Goal: Contribute content: Contribute content

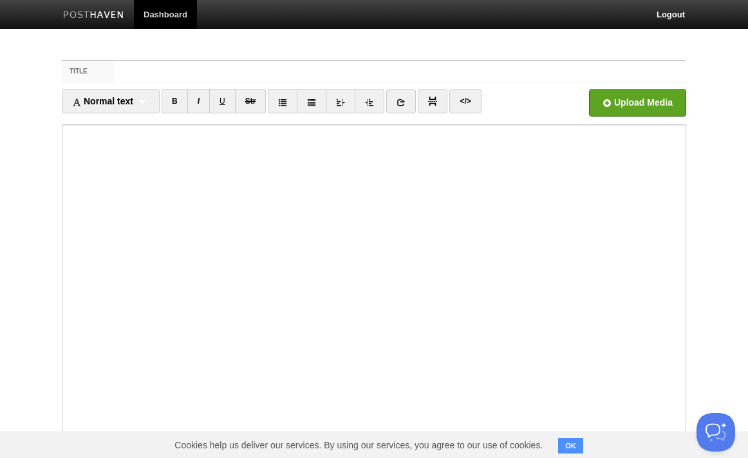
click at [182, 8] on link "Dashboard" at bounding box center [165, 14] width 63 height 29
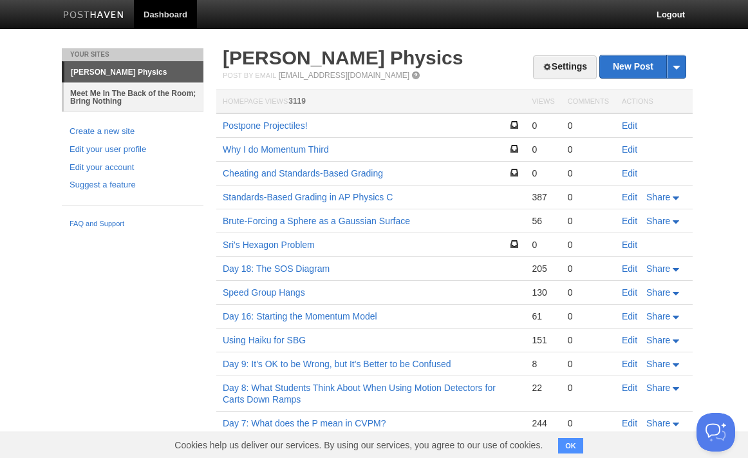
click at [171, 96] on link "Meet Me In The Back of the Room; Bring Nothing" at bounding box center [134, 96] width 140 height 29
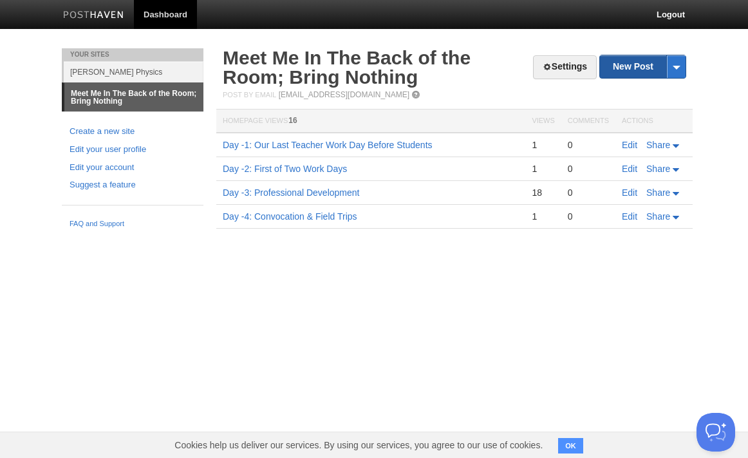
click at [622, 68] on link "New Post" at bounding box center [643, 66] width 86 height 23
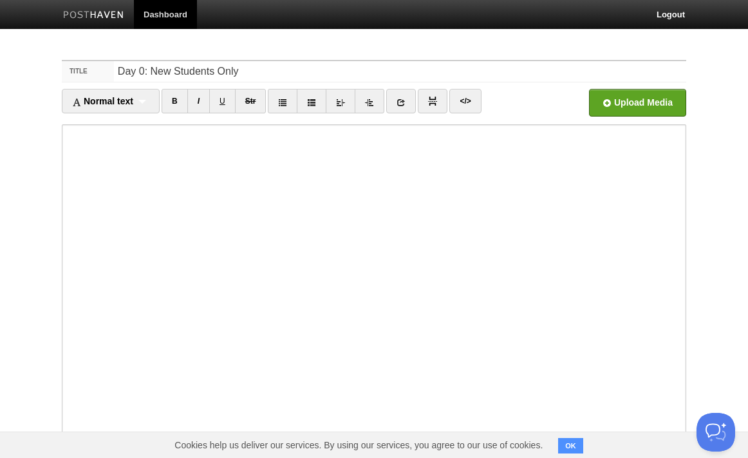
type input "Day 0: New Students Only"
click at [647, 97] on input "file" at bounding box center [249, 106] width 975 height 66
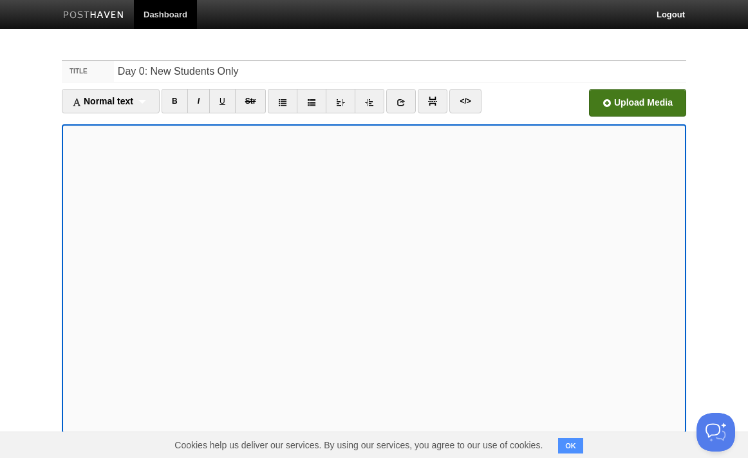
scroll to position [86, 0]
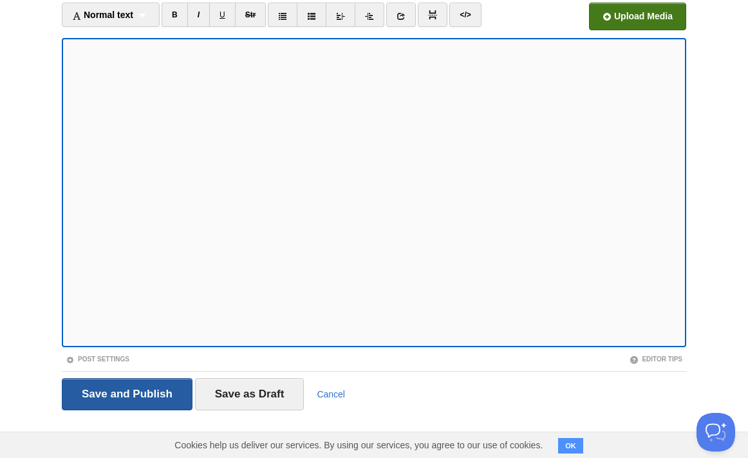
click at [137, 394] on input "Save and Publish" at bounding box center [127, 394] width 131 height 32
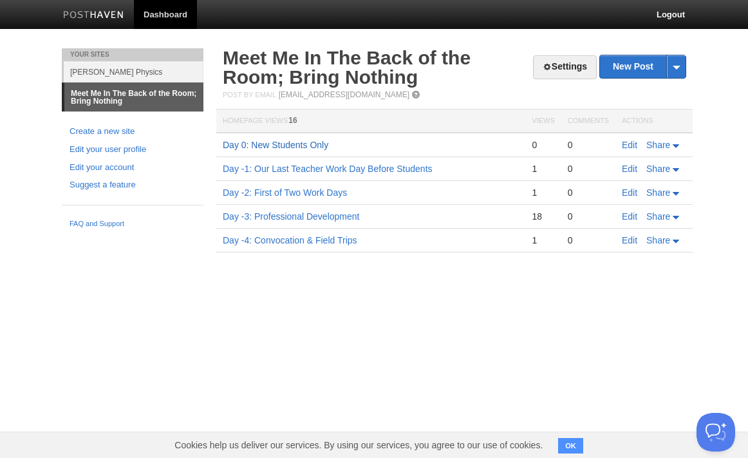
click at [281, 144] on link "Day 0: New Students Only" at bounding box center [276, 145] width 106 height 10
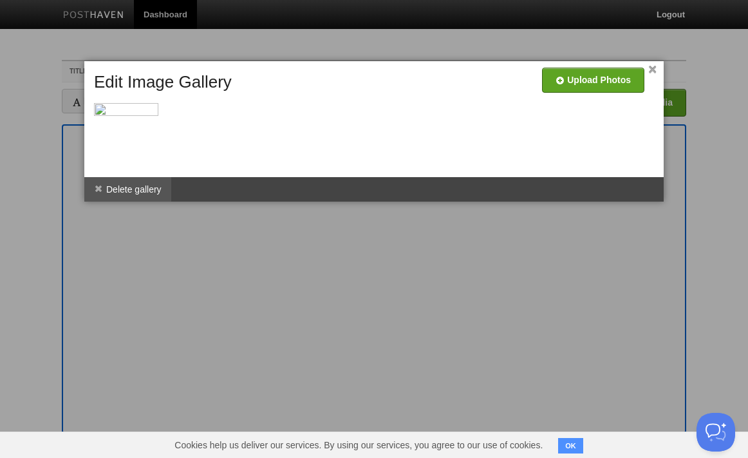
click at [134, 185] on li "Delete gallery" at bounding box center [127, 189] width 87 height 24
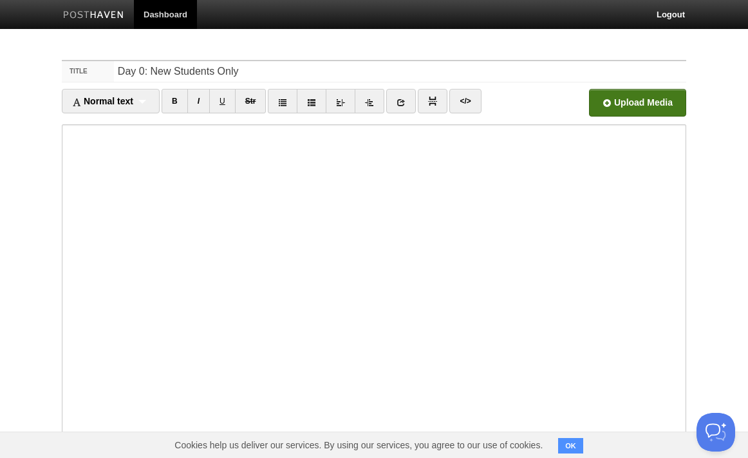
click at [645, 102] on input "file" at bounding box center [249, 106] width 975 height 66
click at [618, 104] on input "file" at bounding box center [249, 106] width 975 height 66
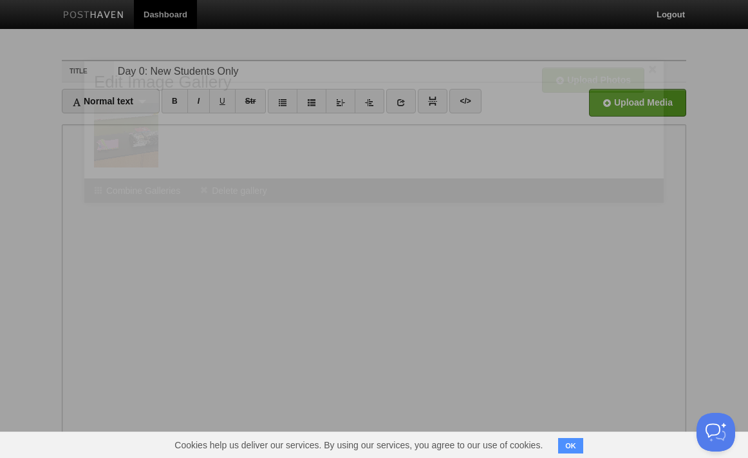
click at [87, 200] on li "Combine Galleries" at bounding box center [137, 190] width 106 height 24
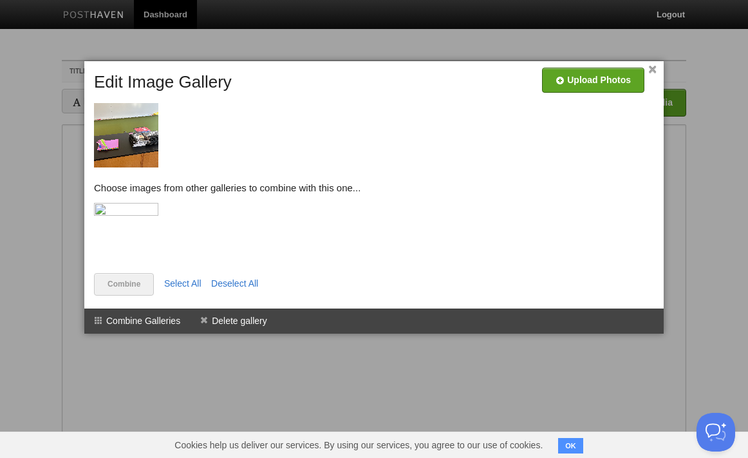
click at [133, 211] on img at bounding box center [126, 235] width 64 height 64
click at [654, 71] on link "×" at bounding box center [653, 69] width 8 height 7
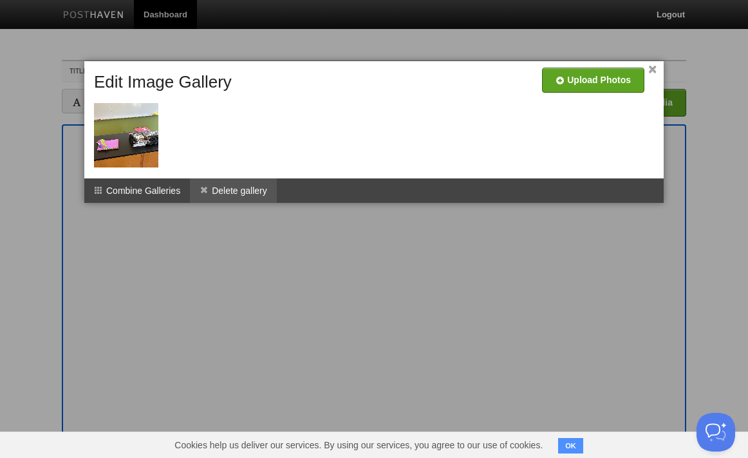
click at [259, 191] on li "Delete gallery" at bounding box center [233, 190] width 87 height 24
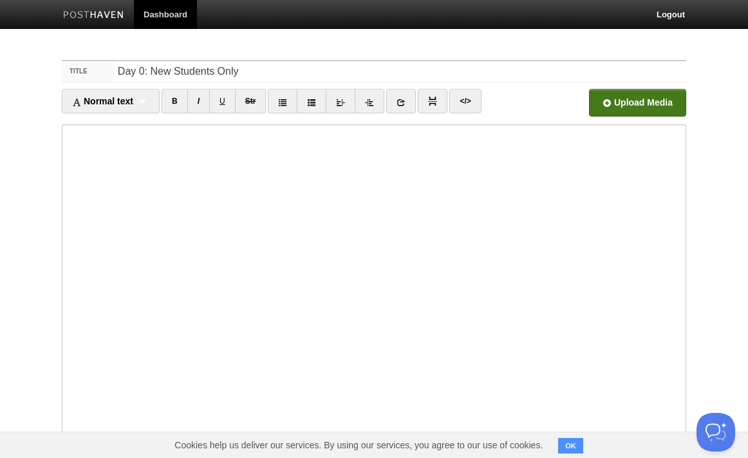
click at [656, 108] on input "file" at bounding box center [249, 106] width 975 height 66
click at [631, 99] on input "file" at bounding box center [249, 106] width 975 height 66
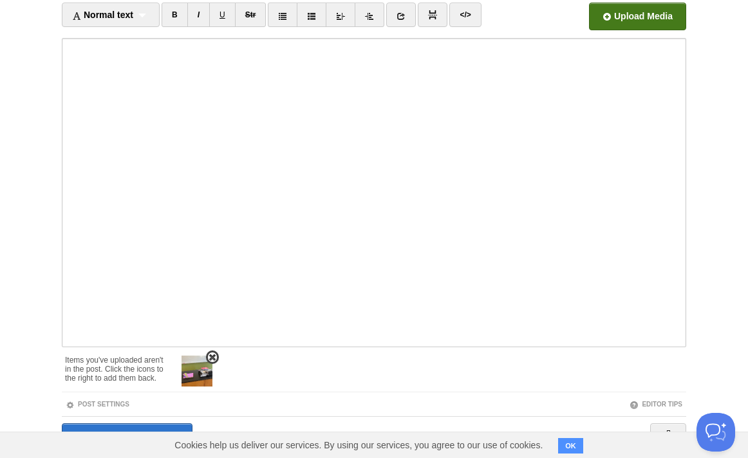
click at [203, 365] on img at bounding box center [197, 371] width 31 height 31
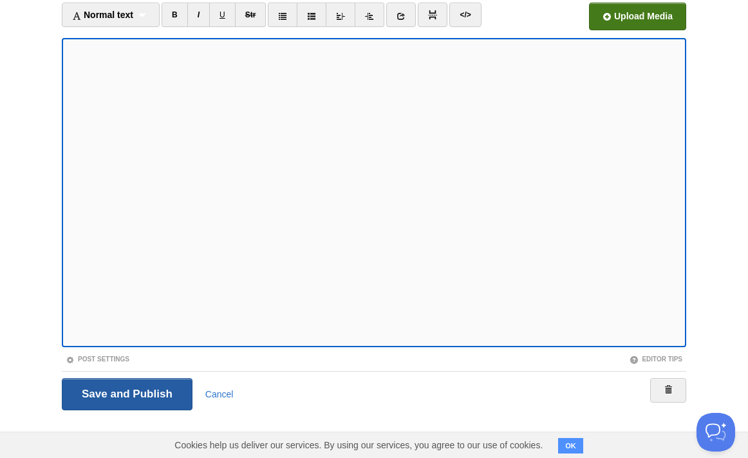
click at [155, 385] on input "Save and Publish" at bounding box center [127, 394] width 131 height 32
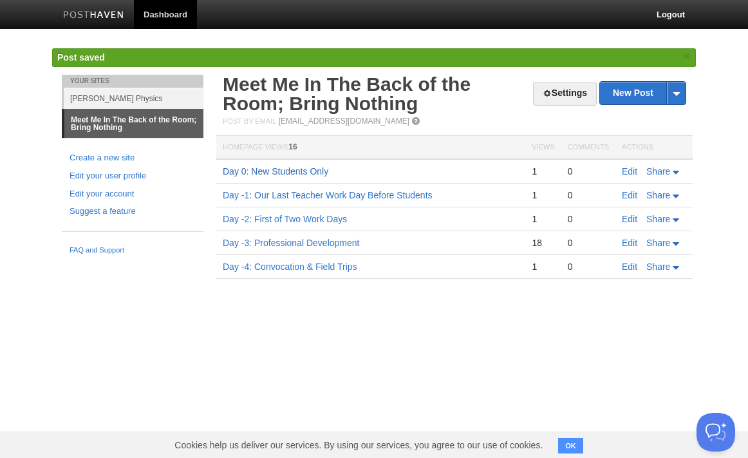
click at [287, 168] on link "Day 0: New Students Only" at bounding box center [276, 171] width 106 height 10
